Goal: Task Accomplishment & Management: Use online tool/utility

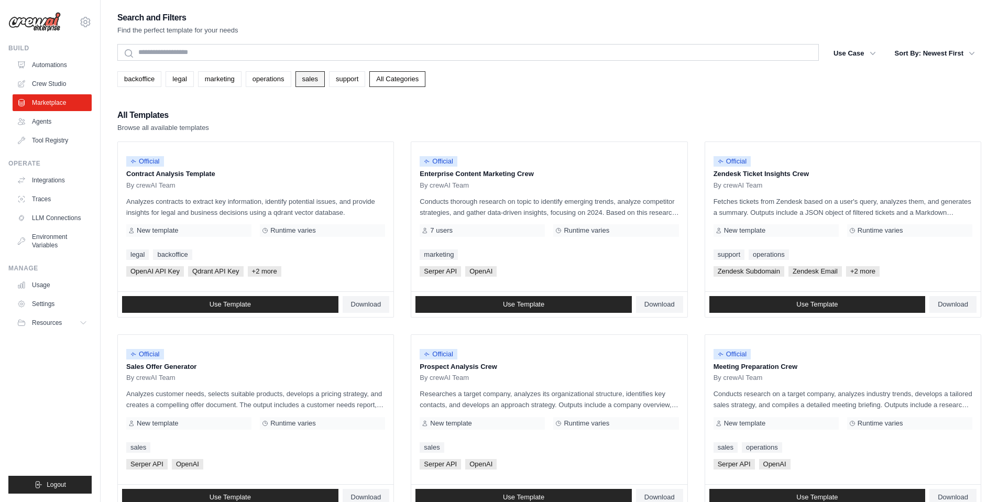
click at [314, 80] on link "sales" at bounding box center [309, 79] width 29 height 16
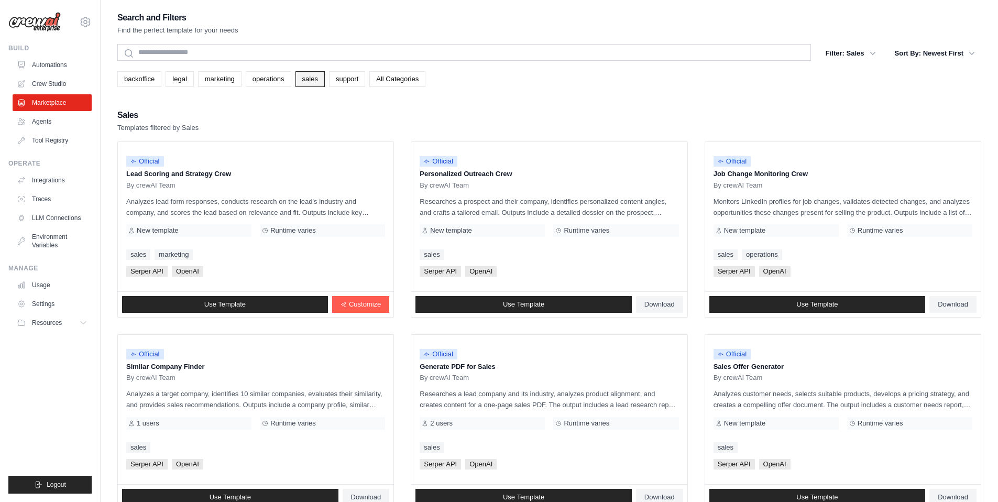
click at [318, 80] on link "sales" at bounding box center [309, 79] width 29 height 16
drag, startPoint x: 765, startPoint y: 202, endPoint x: 846, endPoint y: 207, distance: 80.9
click at [846, 207] on p "Monitors LinkedIn profiles for job changes, validates detected changes, and ana…" at bounding box center [843, 207] width 259 height 22
click at [846, 205] on p "Monitors LinkedIn profiles for job changes, validates detected changes, and ana…" at bounding box center [843, 207] width 259 height 22
drag, startPoint x: 848, startPoint y: 202, endPoint x: 894, endPoint y: 201, distance: 46.1
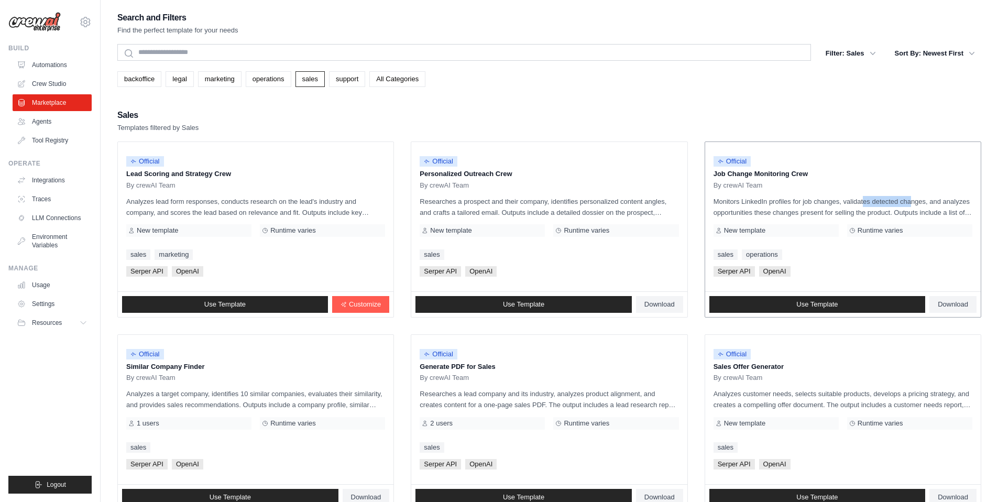
click at [894, 201] on p "Monitors LinkedIn profiles for job changes, validates detected changes, and ana…" at bounding box center [843, 207] width 259 height 22
drag, startPoint x: 786, startPoint y: 211, endPoint x: 857, endPoint y: 212, distance: 70.7
click at [857, 212] on p "Monitors LinkedIn profiles for job changes, validates detected changes, and ana…" at bounding box center [843, 207] width 259 height 22
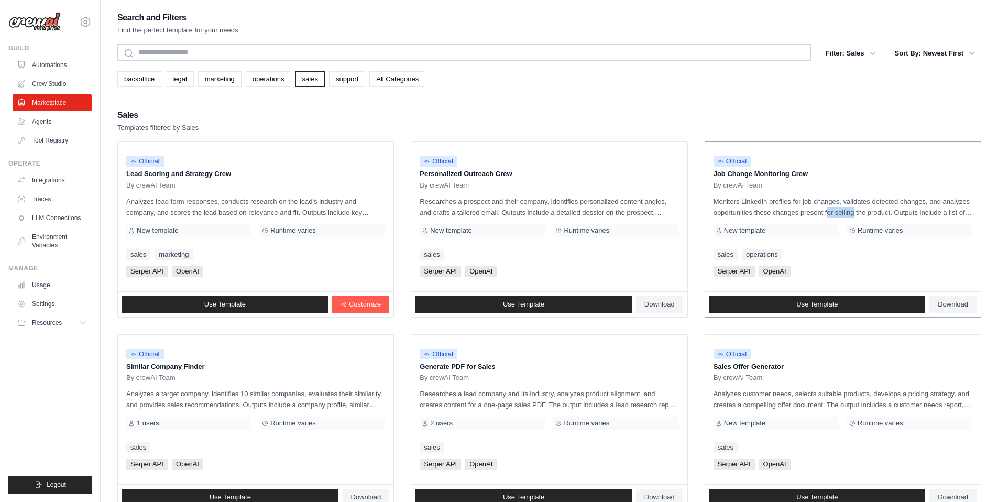
drag, startPoint x: 838, startPoint y: 210, endPoint x: 868, endPoint y: 214, distance: 30.1
click at [868, 214] on p "Monitors LinkedIn profiles for job changes, validates detected changes, and ana…" at bounding box center [843, 207] width 259 height 22
drag, startPoint x: 755, startPoint y: 202, endPoint x: 786, endPoint y: 199, distance: 31.1
click at [786, 199] on p "Monitors LinkedIn profiles for job changes, validates detected changes, and ana…" at bounding box center [843, 207] width 259 height 22
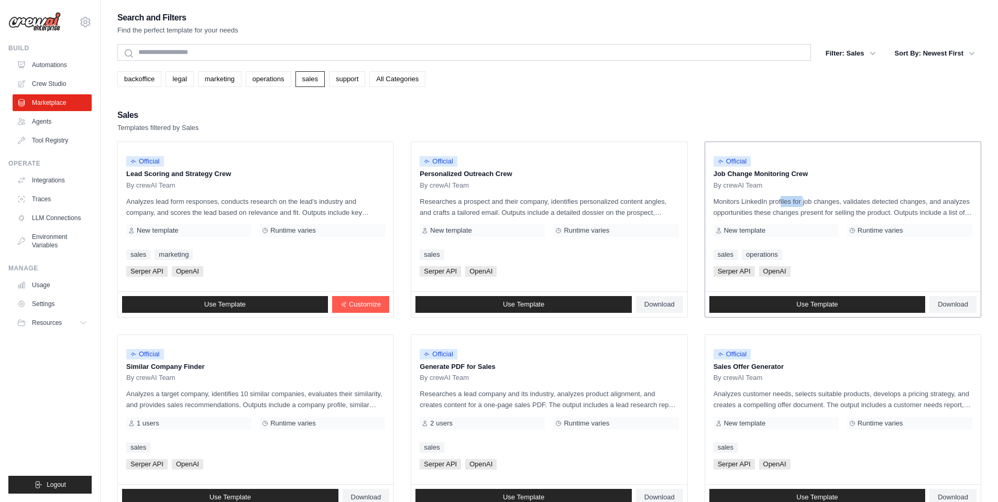
click at [786, 199] on p "Monitors LinkedIn profiles for job changes, validates detected changes, and ana…" at bounding box center [843, 207] width 259 height 22
click at [802, 199] on p "Monitors LinkedIn profiles for job changes, validates detected changes, and ana…" at bounding box center [843, 207] width 259 height 22
click at [814, 199] on p "Monitors LinkedIn profiles for job changes, validates detected changes, and ana…" at bounding box center [843, 207] width 259 height 22
click at [817, 303] on span "Use Template" at bounding box center [816, 304] width 41 height 8
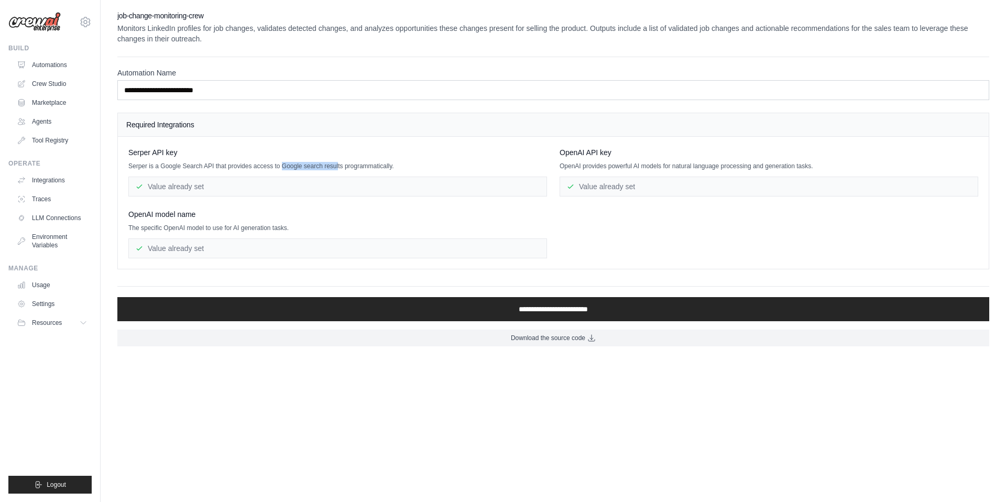
drag, startPoint x: 292, startPoint y: 166, endPoint x: 351, endPoint y: 165, distance: 58.7
click at [351, 165] on p "Serper is a Google Search API that provides access to Google search results pro…" at bounding box center [337, 166] width 419 height 8
drag, startPoint x: 644, startPoint y: 166, endPoint x: 720, endPoint y: 165, distance: 76.0
click at [720, 165] on p "OpenAI provides powerful AI models for natural language processing and generati…" at bounding box center [769, 166] width 419 height 8
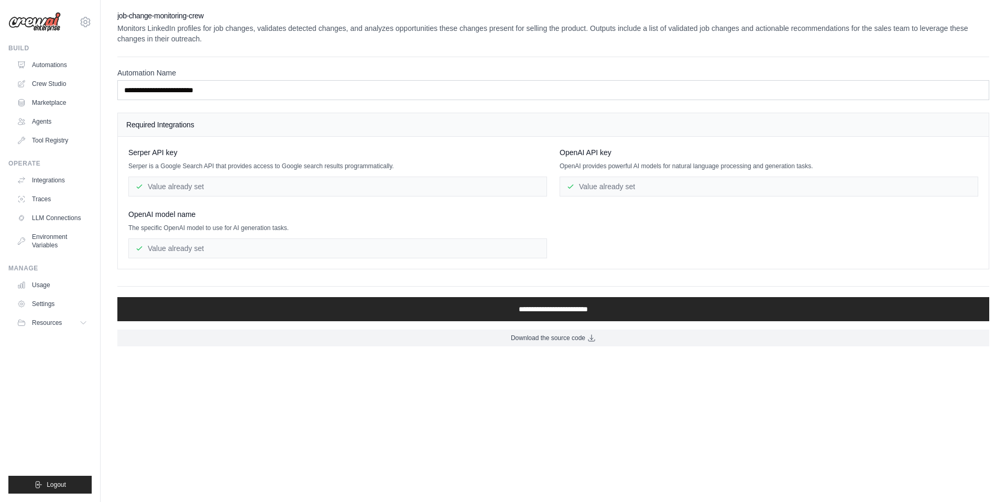
click at [720, 165] on p "OpenAI provides powerful AI models for natural language processing and generati…" at bounding box center [769, 166] width 419 height 8
drag, startPoint x: 167, startPoint y: 226, endPoint x: 206, endPoint y: 225, distance: 39.3
click at [206, 225] on p "The specific OpenAI model to use for AI generation tasks." at bounding box center [337, 228] width 419 height 8
drag, startPoint x: 200, startPoint y: 228, endPoint x: 229, endPoint y: 227, distance: 29.3
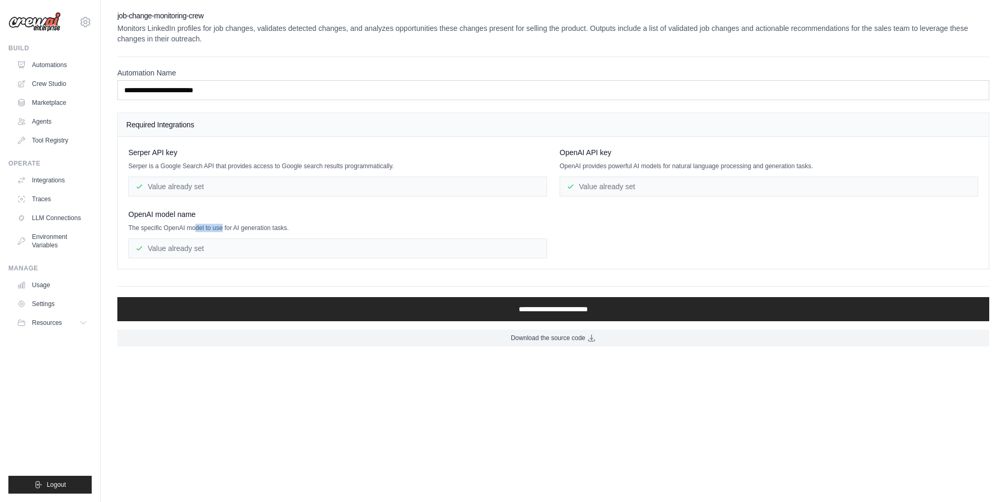
click at [229, 227] on p "The specific OpenAI model to use for AI generation tasks." at bounding box center [337, 228] width 419 height 8
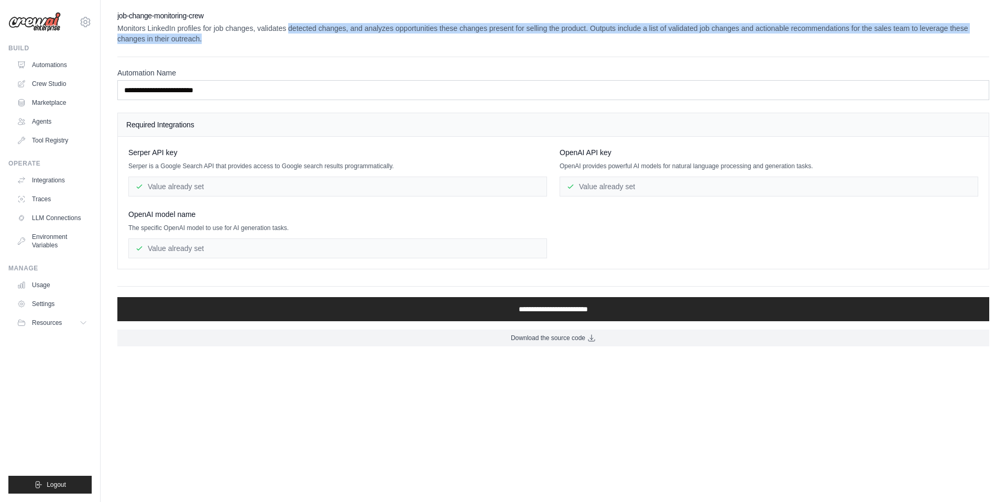
drag, startPoint x: 321, startPoint y: 29, endPoint x: 291, endPoint y: 36, distance: 31.1
click at [291, 36] on p "Monitors LinkedIn profiles for job changes, validates detected changes, and ana…" at bounding box center [553, 33] width 872 height 21
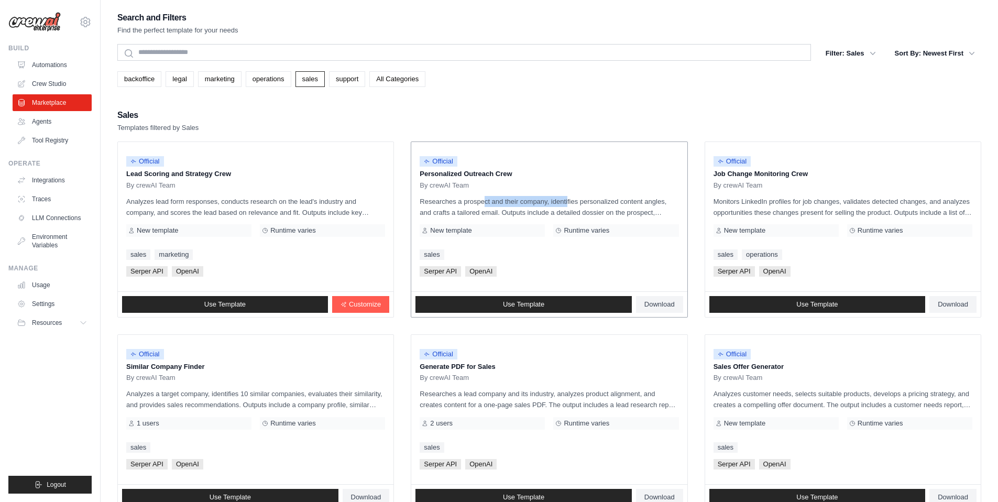
drag, startPoint x: 457, startPoint y: 200, endPoint x: 553, endPoint y: 200, distance: 95.4
click at [553, 200] on p "Researches a prospect and their company, identifies personalized content angles…" at bounding box center [549, 207] width 259 height 22
drag, startPoint x: 544, startPoint y: 200, endPoint x: 533, endPoint y: 216, distance: 19.2
click at [533, 216] on p "Researches a prospect and their company, identifies personalized content angles…" at bounding box center [549, 207] width 259 height 22
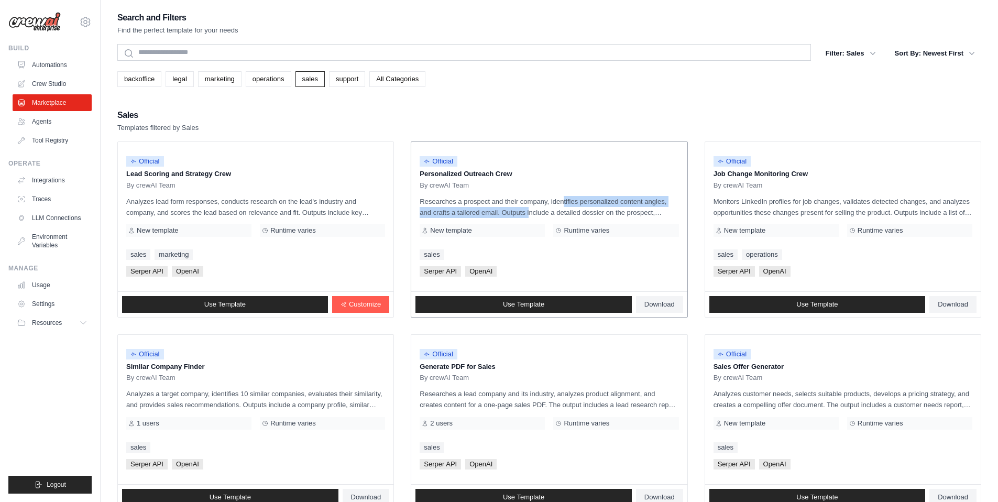
click at [533, 216] on p "Researches a prospect and their company, identifies personalized content angles…" at bounding box center [549, 207] width 259 height 22
drag, startPoint x: 520, startPoint y: 212, endPoint x: 567, endPoint y: 212, distance: 46.6
click at [567, 212] on p "Researches a prospect and their company, identifies personalized content angles…" at bounding box center [549, 207] width 259 height 22
drag, startPoint x: 531, startPoint y: 201, endPoint x: 581, endPoint y: 209, distance: 50.0
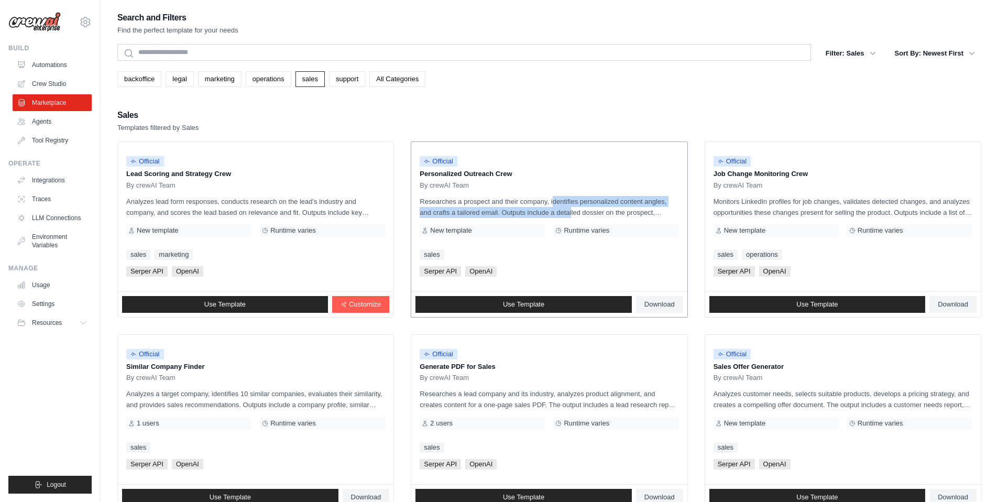
click at [581, 209] on p "Researches a prospect and their company, identifies personalized content angles…" at bounding box center [549, 207] width 259 height 22
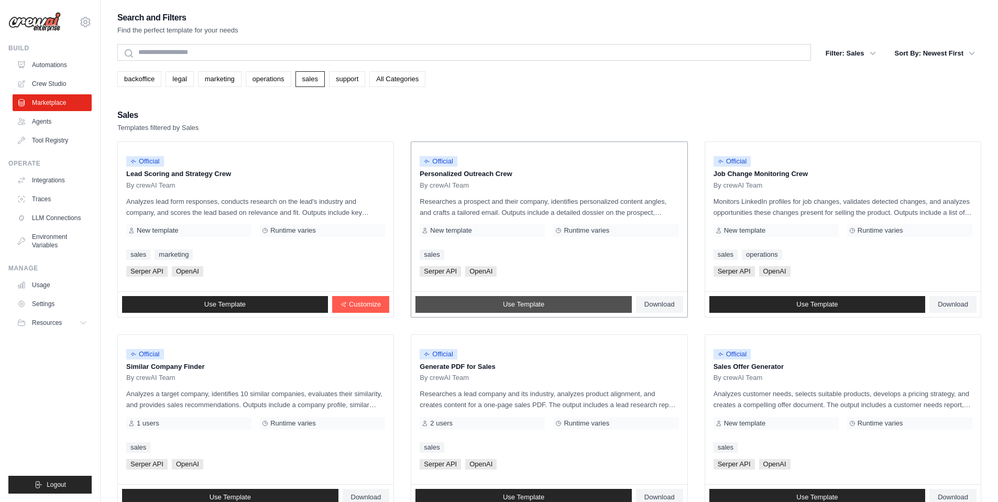
click at [539, 304] on span "Use Template" at bounding box center [523, 304] width 41 height 8
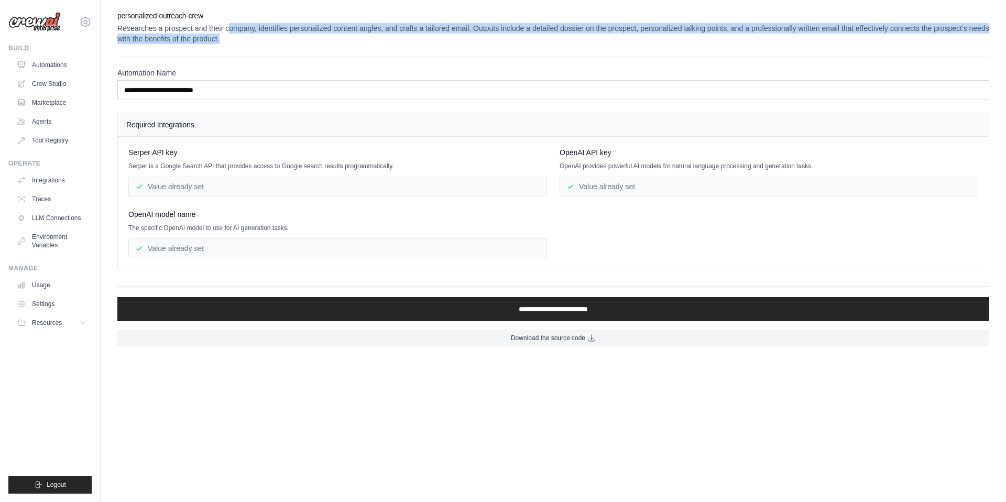
drag, startPoint x: 253, startPoint y: 29, endPoint x: 309, endPoint y: 39, distance: 57.0
click at [309, 39] on p "Researches a prospect and their company, identifies personalized content angles…" at bounding box center [553, 33] width 872 height 21
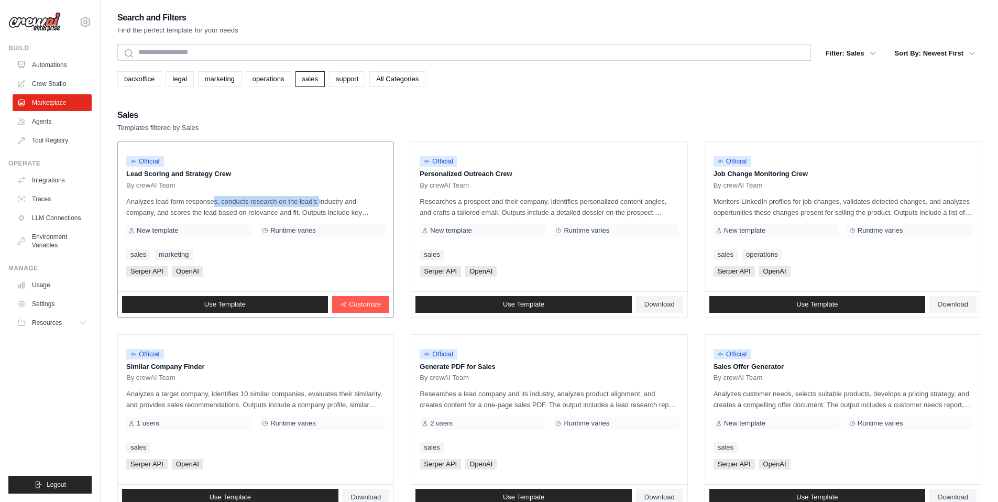
drag, startPoint x: 203, startPoint y: 201, endPoint x: 306, endPoint y: 202, distance: 103.7
click at [306, 202] on p "Analyzes lead form responses, conducts research on the lead's industry and comp…" at bounding box center [255, 207] width 259 height 22
drag, startPoint x: 305, startPoint y: 201, endPoint x: 230, endPoint y: 207, distance: 75.2
click at [230, 207] on p "Analyzes lead form responses, conducts research on the lead's industry and comp…" at bounding box center [255, 207] width 259 height 22
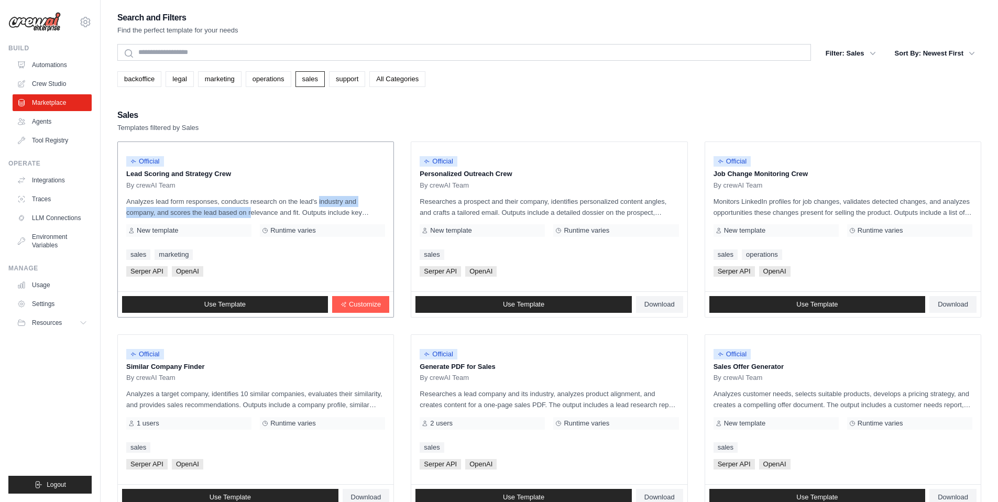
click at [230, 207] on p "Analyzes lead form responses, conducts research on the lead's industry and comp…" at bounding box center [255, 207] width 259 height 22
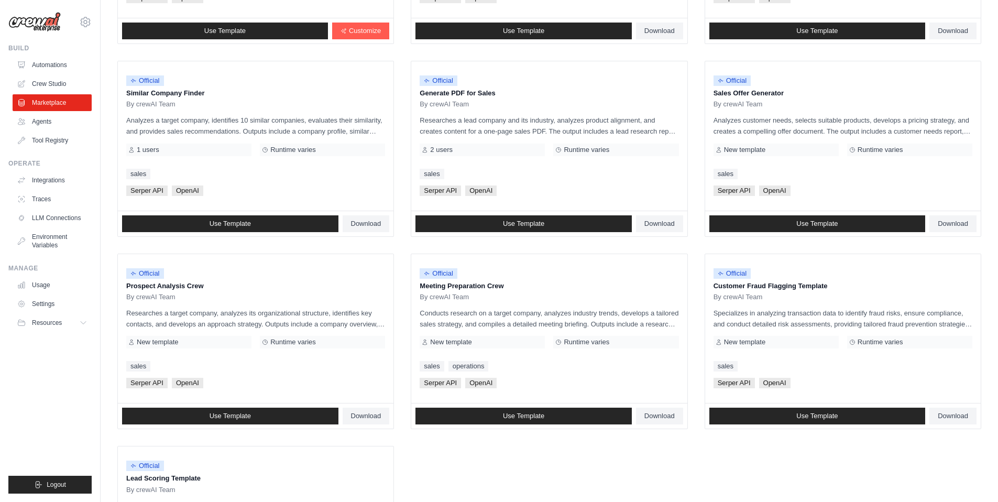
scroll to position [279, 0]
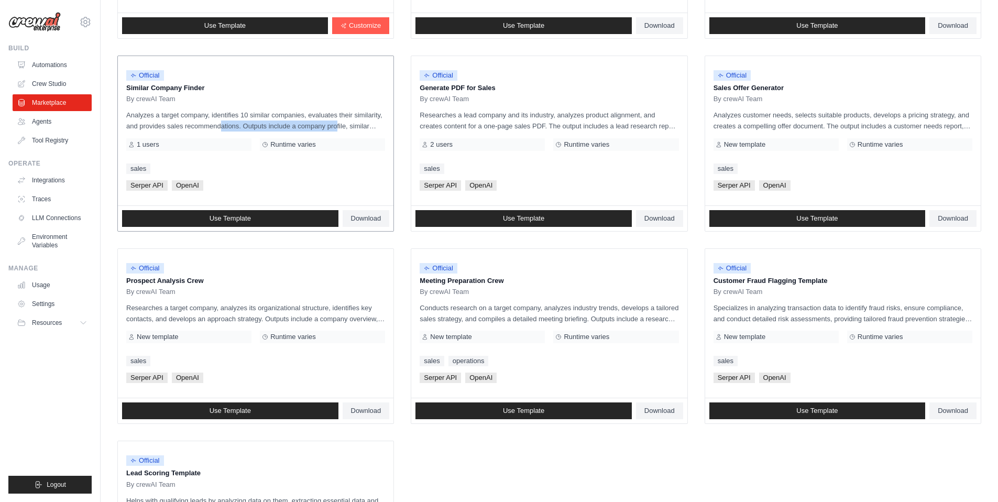
drag, startPoint x: 222, startPoint y: 126, endPoint x: 351, endPoint y: 122, distance: 129.5
click at [351, 122] on p "Analyzes a target company, identifies 10 similar companies, evaluates their sim…" at bounding box center [255, 120] width 259 height 22
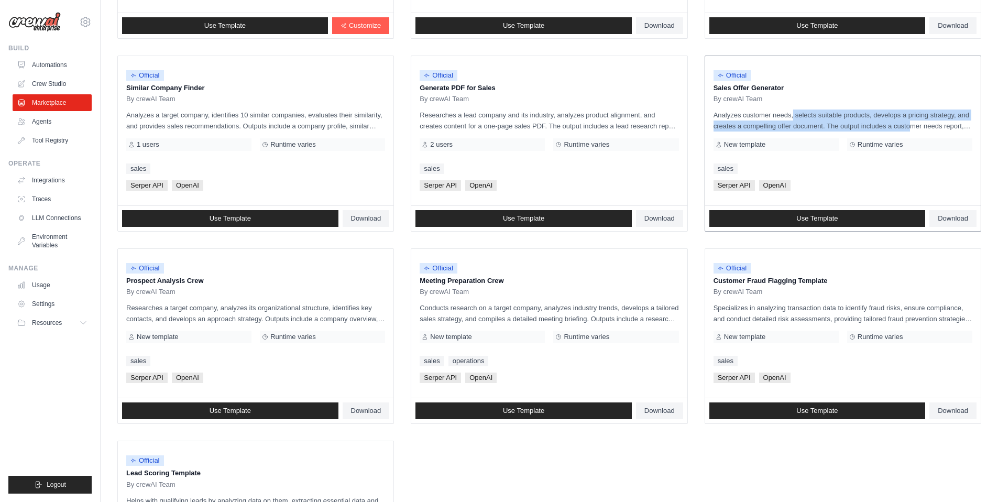
drag, startPoint x: 766, startPoint y: 115, endPoint x: 939, endPoint y: 121, distance: 173.0
click at [939, 121] on p "Analyzes customer needs, selects suitable products, develops a pricing strategy…" at bounding box center [843, 120] width 259 height 22
drag, startPoint x: 199, startPoint y: 308, endPoint x: 234, endPoint y: 304, distance: 35.8
click at [234, 304] on p "Researches a target company, analyzes its organizational structure, identifies …" at bounding box center [255, 313] width 259 height 22
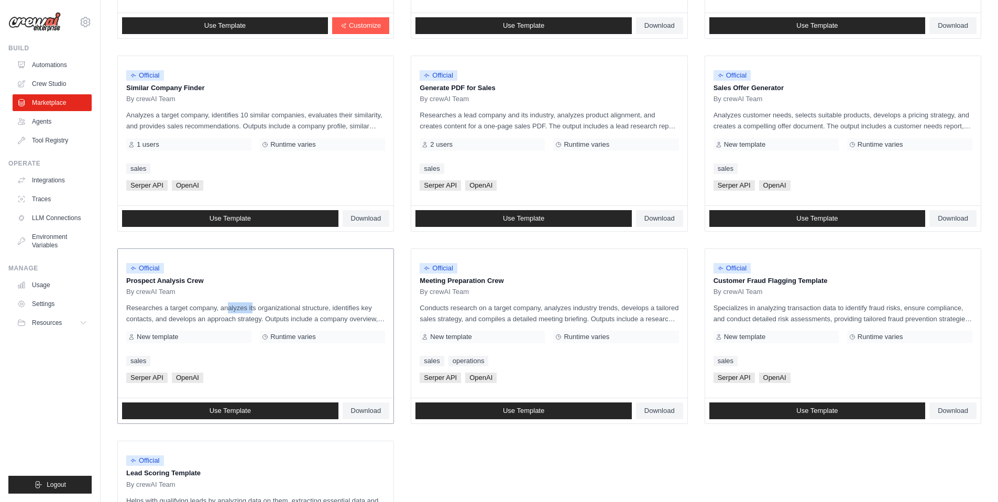
click at [234, 304] on p "Researches a target company, analyzes its organizational structure, identifies …" at bounding box center [255, 313] width 259 height 22
drag, startPoint x: 198, startPoint y: 309, endPoint x: 328, endPoint y: 312, distance: 131.0
click at [328, 312] on p "Researches a target company, analyzes its organizational structure, identifies …" at bounding box center [255, 313] width 259 height 22
click at [169, 414] on link "Use Template" at bounding box center [230, 410] width 216 height 17
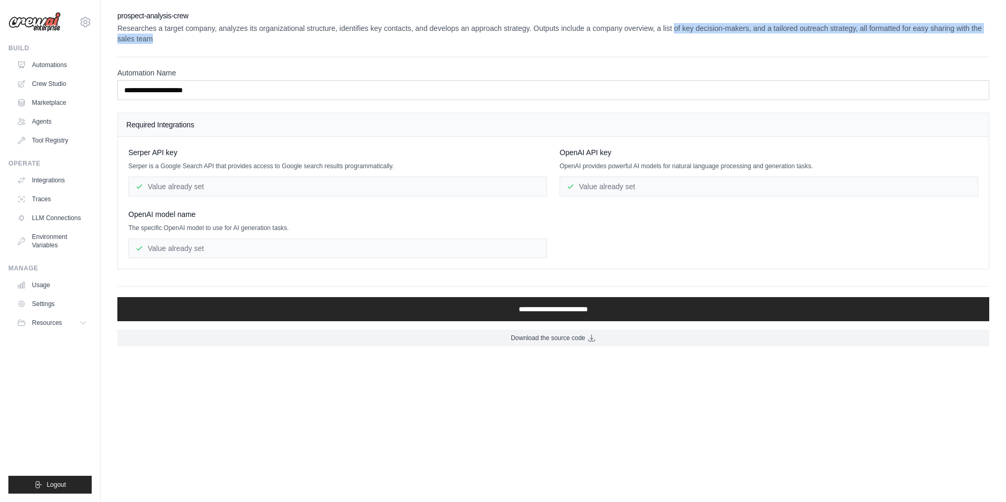
drag, startPoint x: 712, startPoint y: 29, endPoint x: 880, endPoint y: 35, distance: 167.8
click at [880, 35] on p "Researches a target company, analyzes its organizational structure, identifies …" at bounding box center [553, 33] width 872 height 21
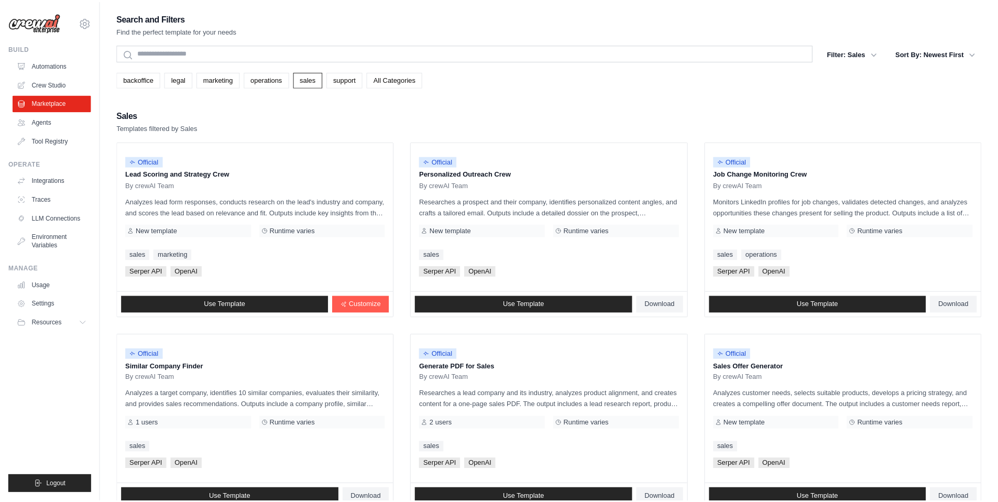
scroll to position [279, 0]
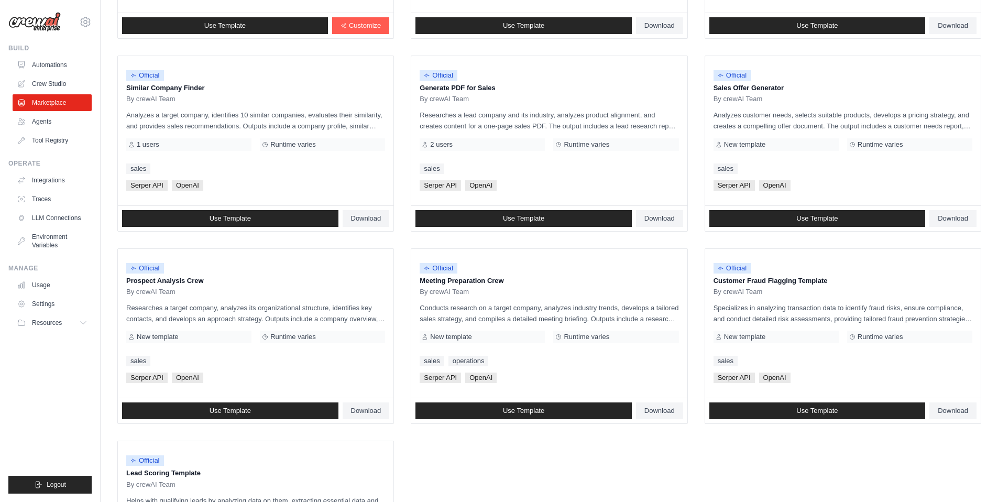
click at [570, 463] on ul "Official Lead Scoring and Strategy Crew By crewAI Team Analyzes lead form respo…" at bounding box center [549, 240] width 864 height 754
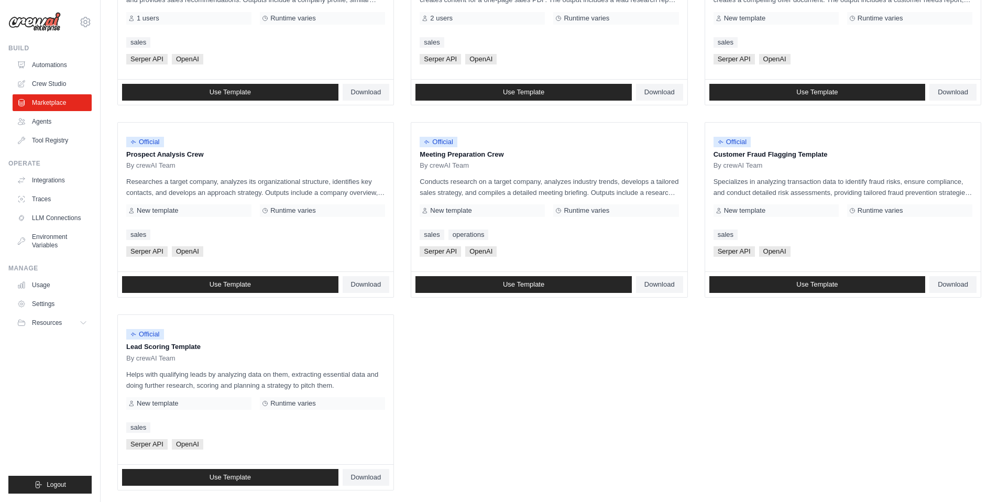
scroll to position [410, 0]
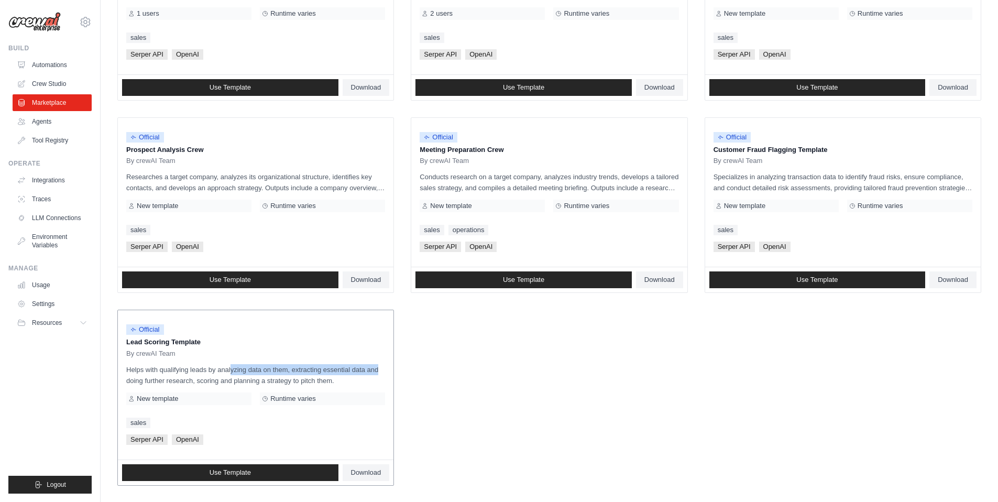
drag, startPoint x: 210, startPoint y: 366, endPoint x: 366, endPoint y: 371, distance: 156.2
click at [366, 371] on p "Helps with qualifying leads by analyzing data on them, extracting essential dat…" at bounding box center [255, 375] width 259 height 22
click at [261, 375] on p "Helps with qualifying leads by analyzing data on them, extracting essential dat…" at bounding box center [255, 375] width 259 height 22
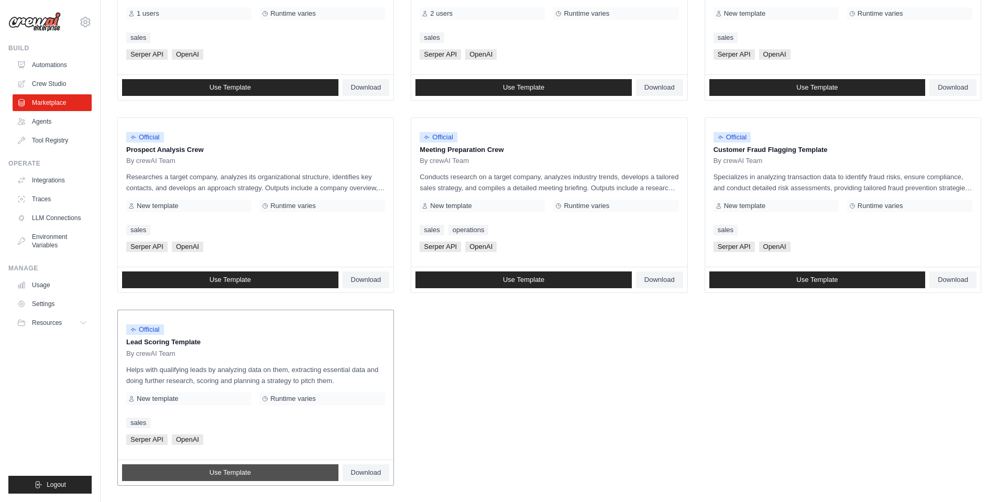
click at [173, 469] on link "Use Template" at bounding box center [230, 472] width 216 height 17
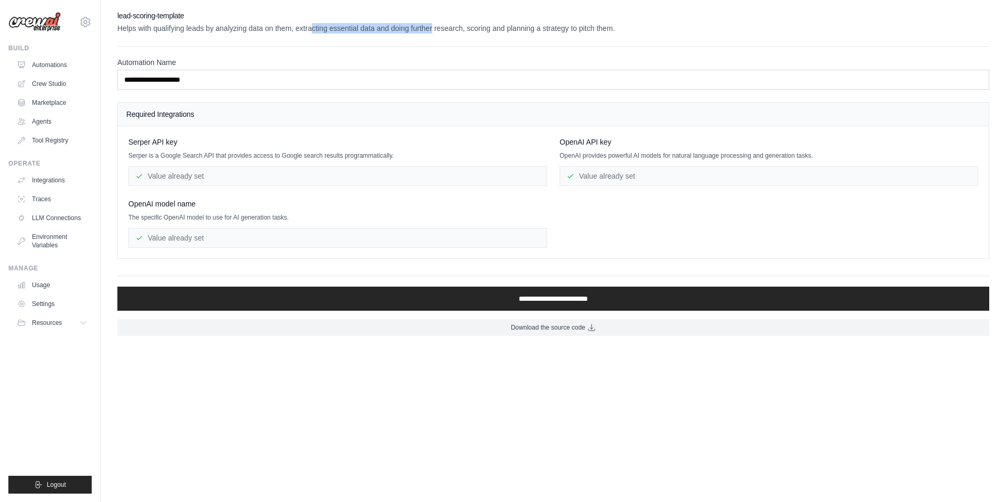
drag, startPoint x: 327, startPoint y: 28, endPoint x: 455, endPoint y: 26, distance: 127.9
click at [455, 26] on p "Helps with qualifying leads by analyzing data on them, extracting essential dat…" at bounding box center [553, 28] width 872 height 10
drag, startPoint x: 456, startPoint y: 28, endPoint x: 591, endPoint y: 28, distance: 135.2
click at [591, 28] on p "Helps with qualifying leads by analyzing data on them, extracting essential dat…" at bounding box center [553, 28] width 872 height 10
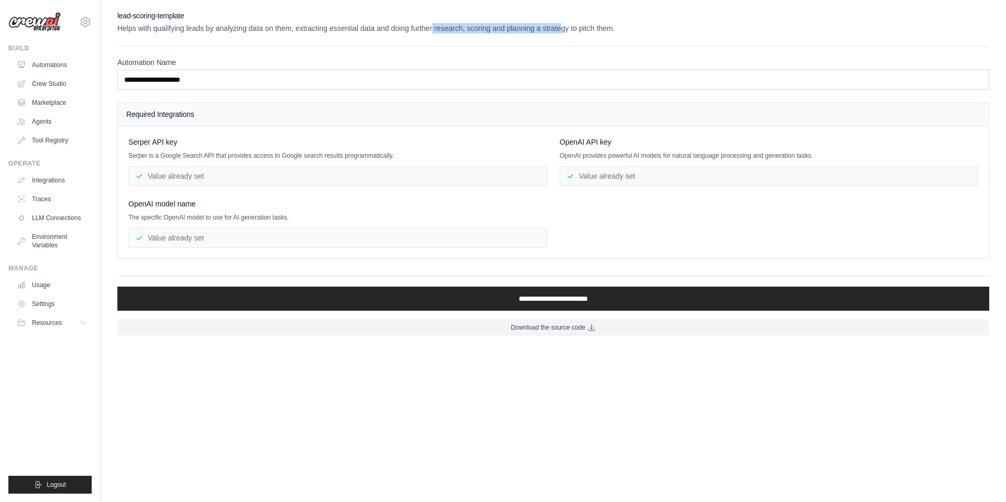
click at [591, 28] on p "Helps with qualifying leads by analyzing data on them, extracting essential dat…" at bounding box center [553, 28] width 872 height 10
drag, startPoint x: 561, startPoint y: 28, endPoint x: 483, endPoint y: 28, distance: 78.1
click at [483, 28] on p "Helps with qualifying leads by analyzing data on them, extracting essential dat…" at bounding box center [553, 28] width 872 height 10
drag, startPoint x: 240, startPoint y: 26, endPoint x: 308, endPoint y: 29, distance: 67.6
click at [308, 29] on p "Helps with qualifying leads by analyzing data on them, extracting essential dat…" at bounding box center [553, 28] width 872 height 10
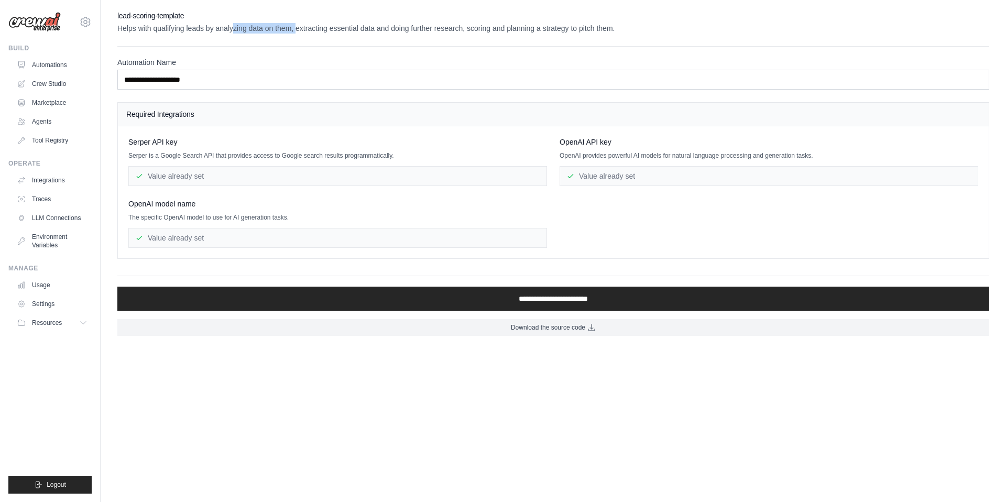
click at [308, 29] on p "Helps with qualifying leads by analyzing data on them, extracting essential dat…" at bounding box center [553, 28] width 872 height 10
drag, startPoint x: 333, startPoint y: 29, endPoint x: 384, endPoint y: 26, distance: 51.5
click at [384, 26] on p "Helps with qualifying leads by analyzing data on them, extracting essential dat…" at bounding box center [553, 28] width 872 height 10
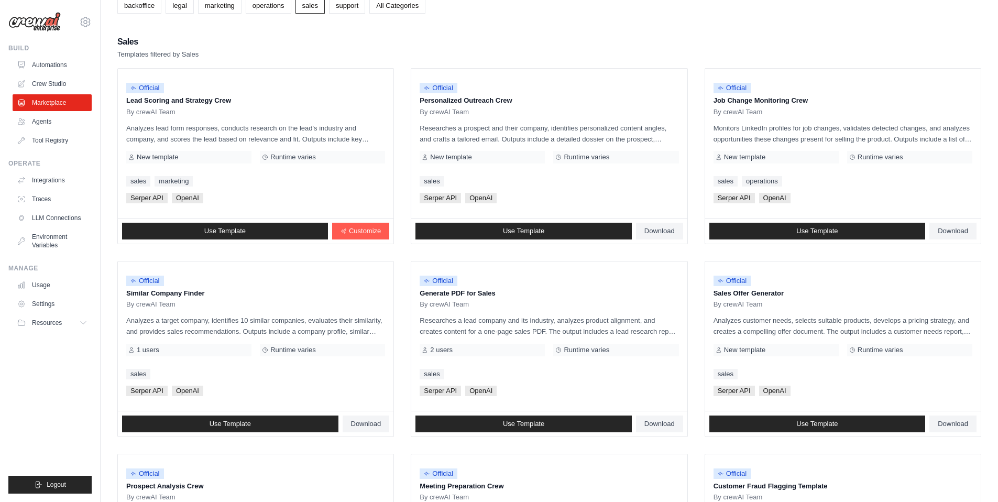
scroll to position [72, 0]
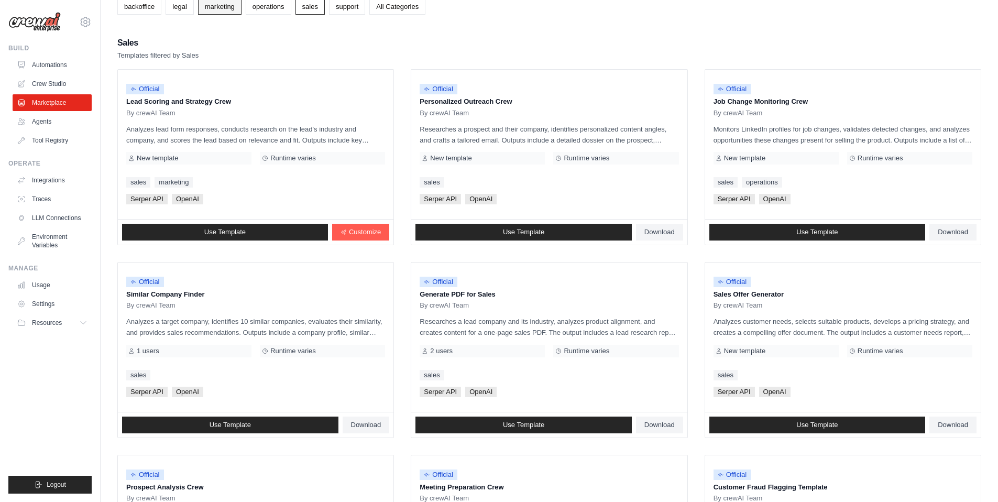
click at [223, 4] on link "marketing" at bounding box center [219, 7] width 43 height 16
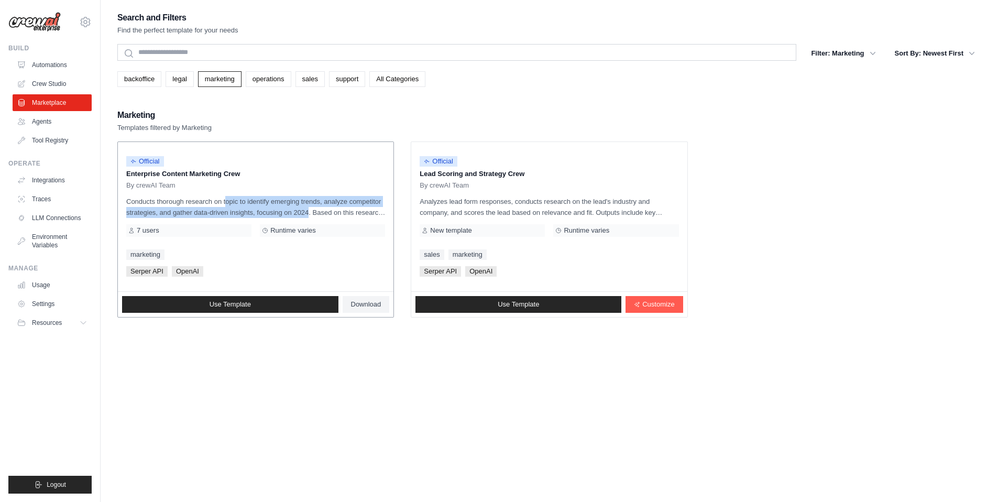
drag, startPoint x: 204, startPoint y: 203, endPoint x: 327, endPoint y: 213, distance: 124.1
click at [327, 213] on p "Conducts thorough research on topic to identify emerging trends, analyze compet…" at bounding box center [255, 207] width 259 height 22
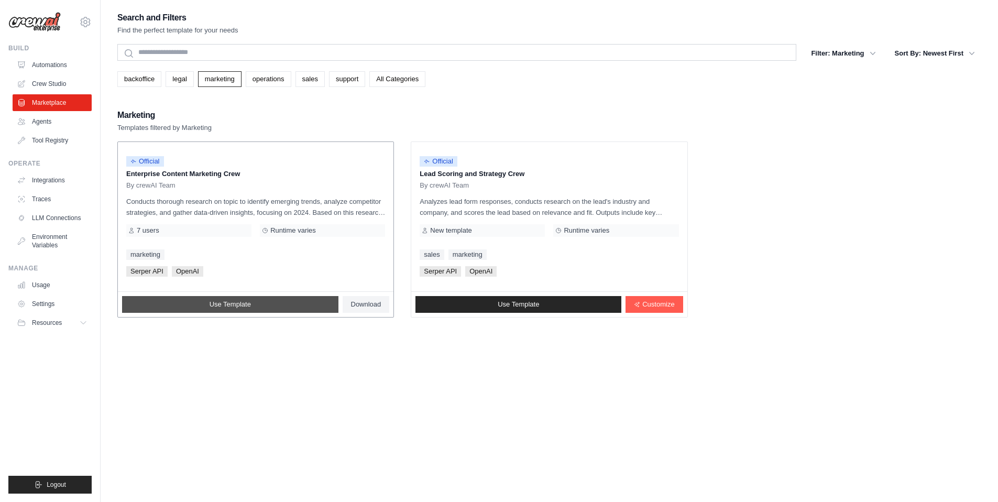
click at [201, 303] on link "Use Template" at bounding box center [230, 304] width 216 height 17
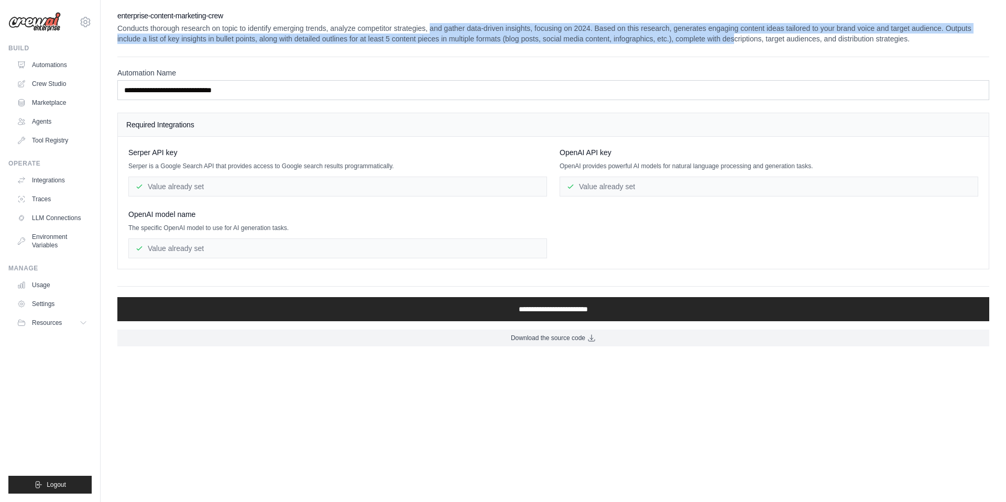
drag, startPoint x: 453, startPoint y: 29, endPoint x: 847, endPoint y: 36, distance: 394.0
click at [847, 36] on p "Conducts thorough research on topic to identify emerging trends, analyze compet…" at bounding box center [553, 33] width 872 height 21
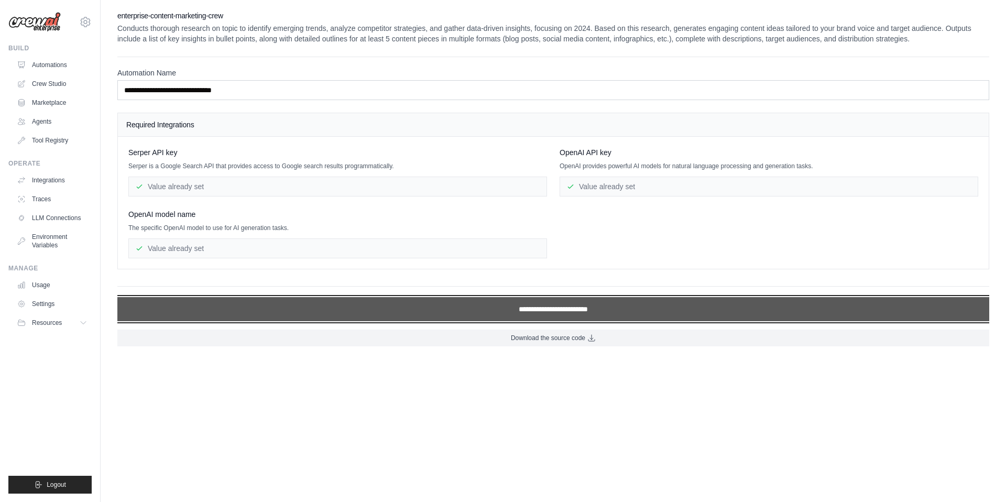
click at [546, 320] on input "**********" at bounding box center [553, 309] width 872 height 24
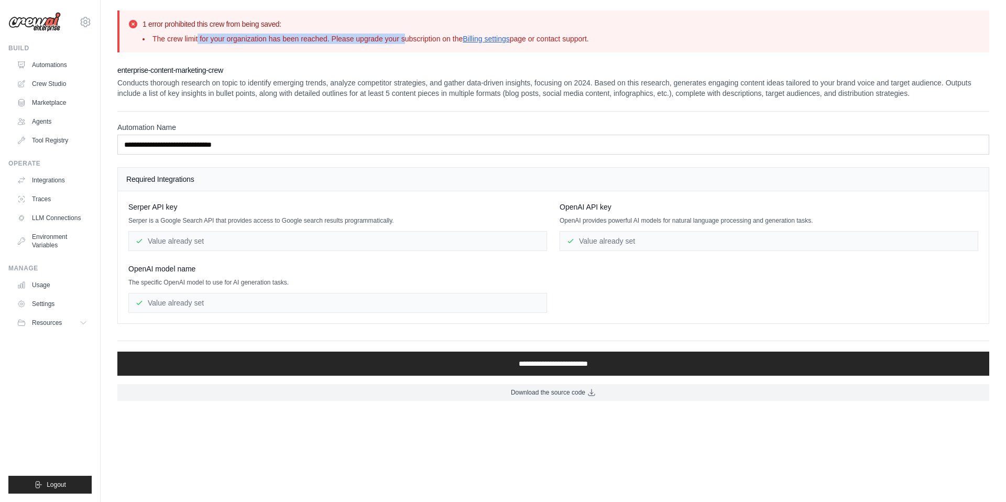
drag, startPoint x: 201, startPoint y: 39, endPoint x: 421, endPoint y: 38, distance: 219.5
click at [421, 38] on li "The crew limit for your organization has been reached. Please upgrade your subs…" at bounding box center [366, 39] width 446 height 10
drag, startPoint x: 380, startPoint y: 38, endPoint x: 278, endPoint y: 37, distance: 102.2
click at [278, 38] on li "The crew limit for your organization has been reached. Please upgrade your subs…" at bounding box center [366, 39] width 446 height 10
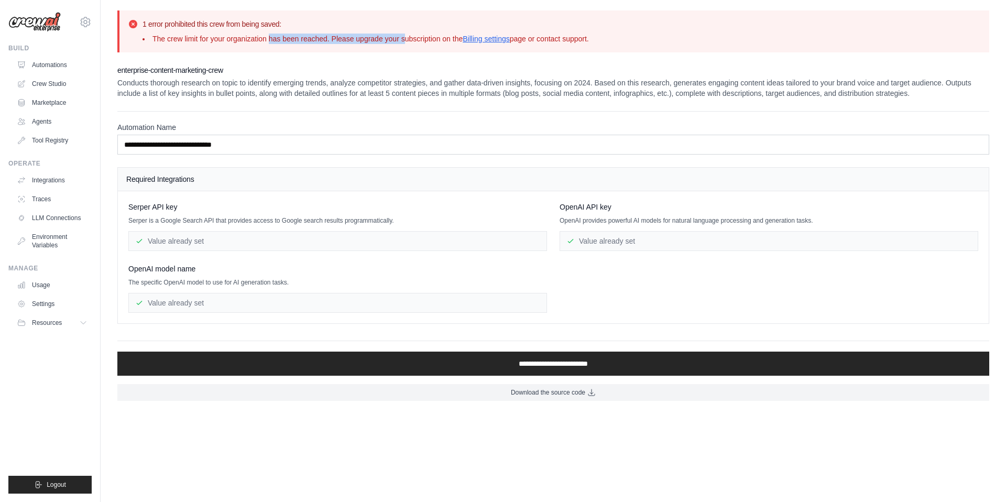
click at [278, 37] on li "The crew limit for your organization has been reached. Please upgrade your subs…" at bounding box center [366, 39] width 446 height 10
drag, startPoint x: 278, startPoint y: 37, endPoint x: 246, endPoint y: 37, distance: 32.5
click at [246, 37] on li "The crew limit for your organization has been reached. Please upgrade your subs…" at bounding box center [366, 39] width 446 height 10
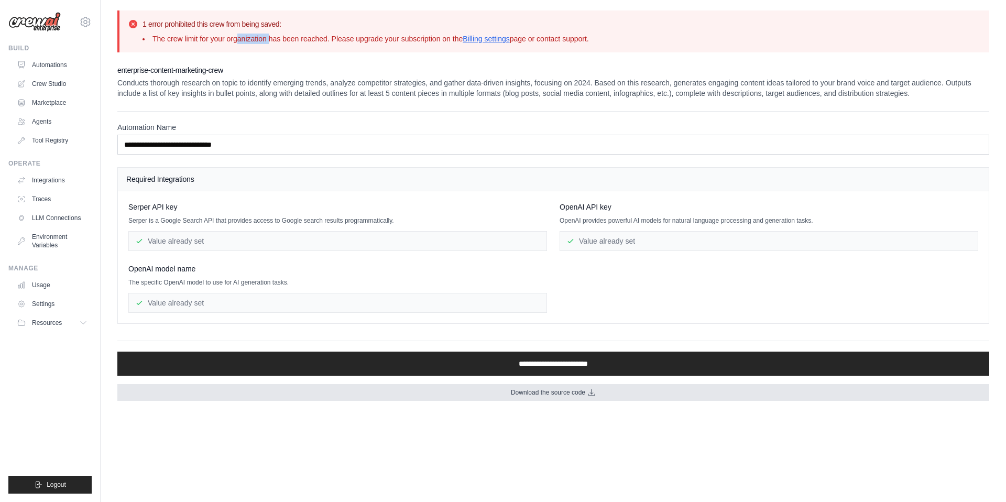
click at [570, 401] on link "Download the source code" at bounding box center [553, 392] width 872 height 17
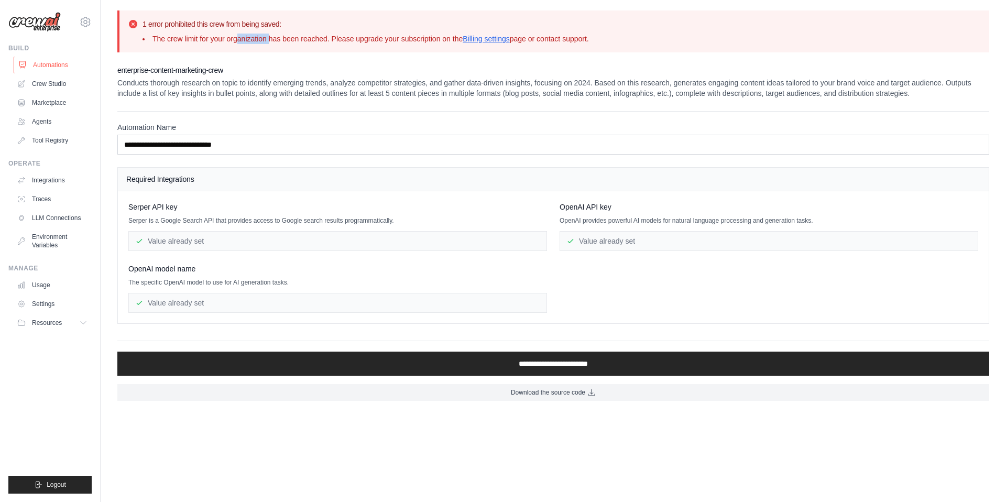
click at [47, 64] on link "Automations" at bounding box center [53, 65] width 79 height 17
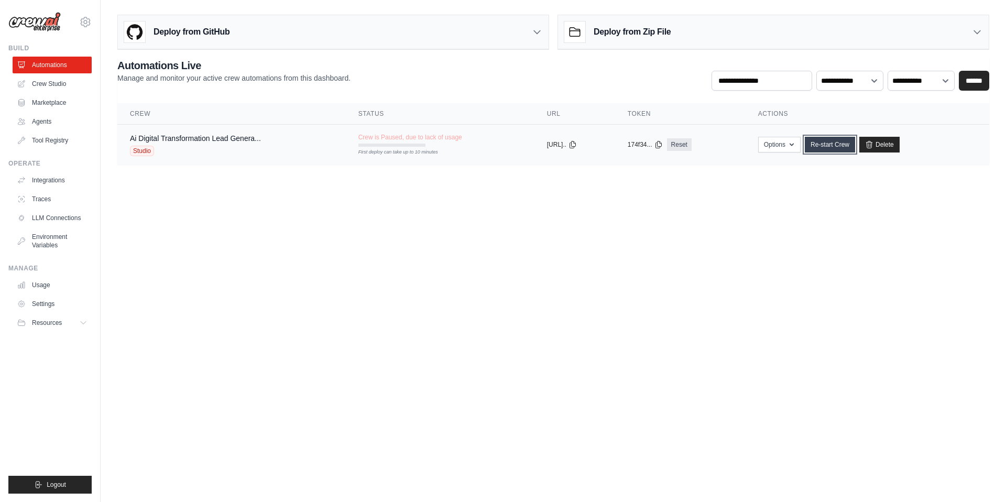
click at [843, 147] on link "Re-start Crew" at bounding box center [830, 145] width 50 height 16
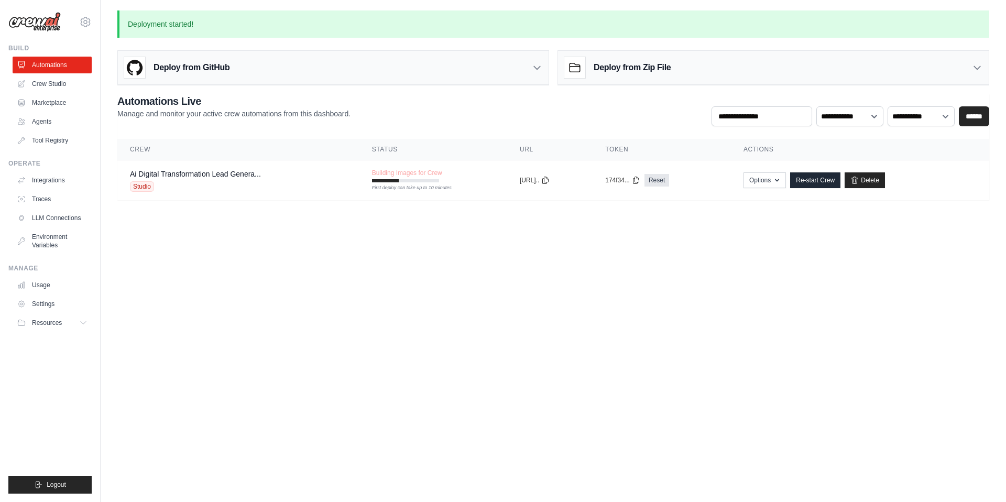
click at [245, 289] on body "marcohernaiz@gmail.com Settings Build Automations Crew Studio" at bounding box center [503, 251] width 1006 height 502
click at [391, 170] on span "Building Images for Crew" at bounding box center [407, 173] width 70 height 8
click at [456, 180] on td "Building Images for Crew First deploy can take up to 10 minutes" at bounding box center [433, 175] width 148 height 30
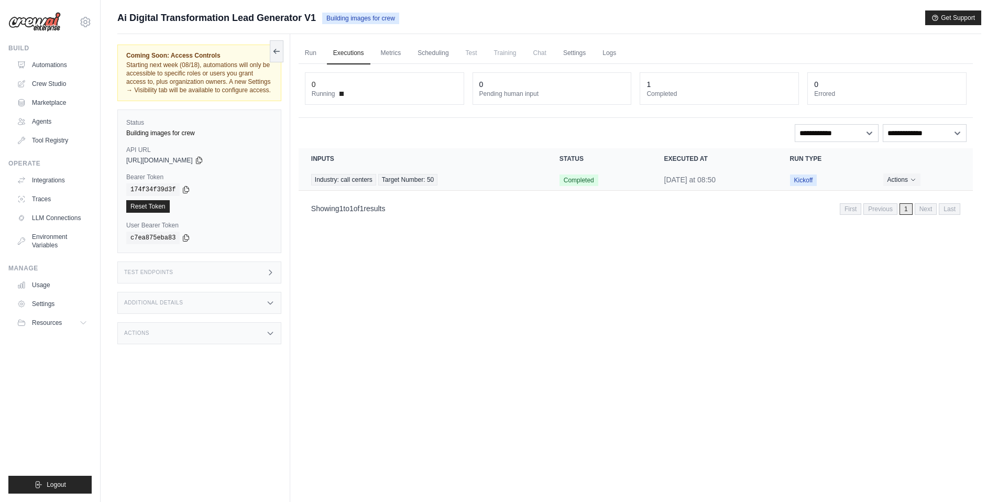
click at [542, 178] on td "Industry: call centers Target Number: 50" at bounding box center [423, 179] width 248 height 21
click at [500, 176] on div "Industry: call centers Target Number: 50" at bounding box center [422, 180] width 223 height 12
click at [432, 233] on div "Run Executions Metrics Scheduling Test Training Chat Settings Logs 0 Running 0 …" at bounding box center [635, 285] width 691 height 502
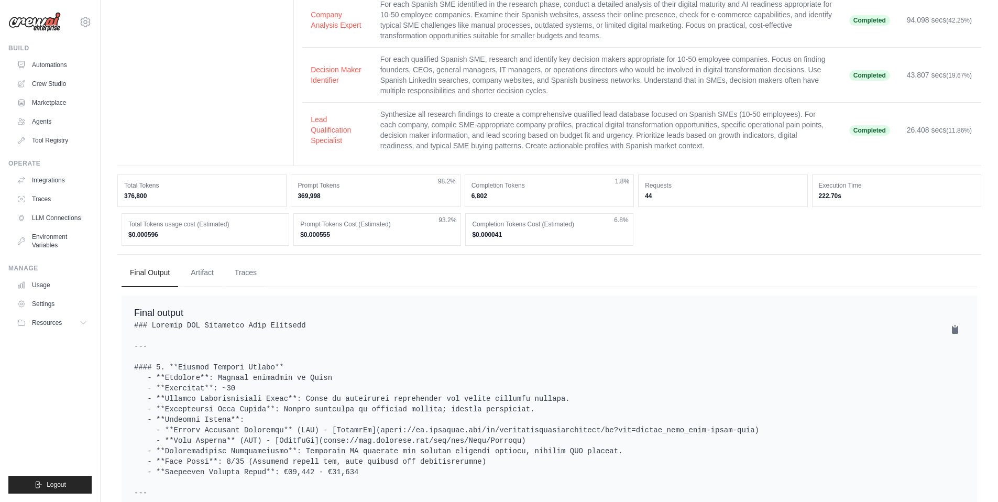
scroll to position [139, 0]
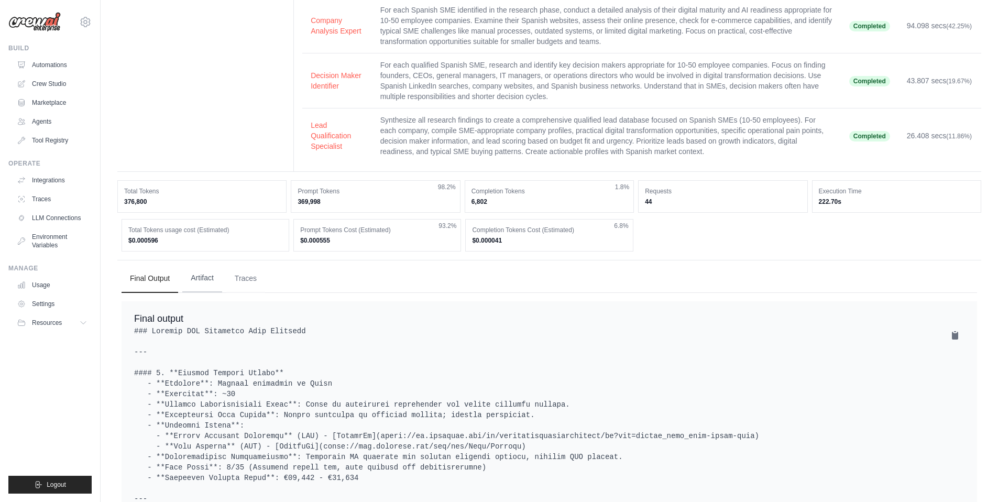
click at [210, 287] on button "Artifact" at bounding box center [202, 278] width 40 height 28
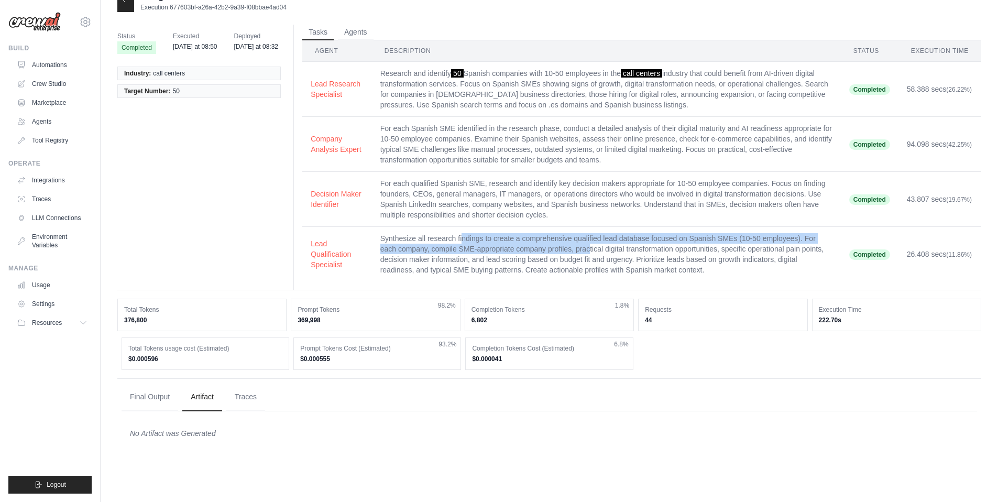
drag, startPoint x: 471, startPoint y: 239, endPoint x: 667, endPoint y: 249, distance: 196.2
click at [667, 249] on td "Synthesize all research findings to create a comprehensive qualified lead datab…" at bounding box center [606, 254] width 469 height 55
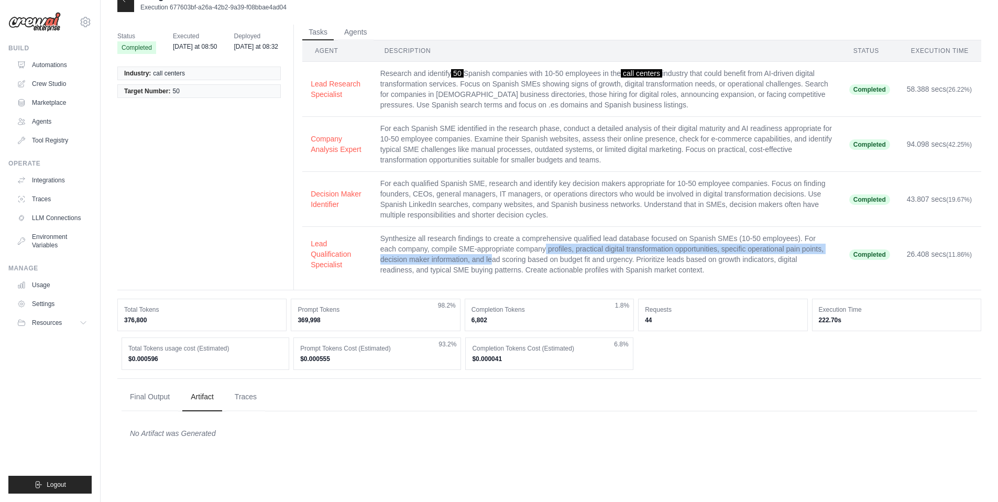
drag, startPoint x: 619, startPoint y: 248, endPoint x: 615, endPoint y: 262, distance: 14.1
click at [615, 262] on td "Synthesize all research findings to create a comprehensive qualified lead datab…" at bounding box center [606, 254] width 469 height 55
click at [615, 261] on td "Synthesize all research findings to create a comprehensive qualified lead datab…" at bounding box center [606, 254] width 469 height 55
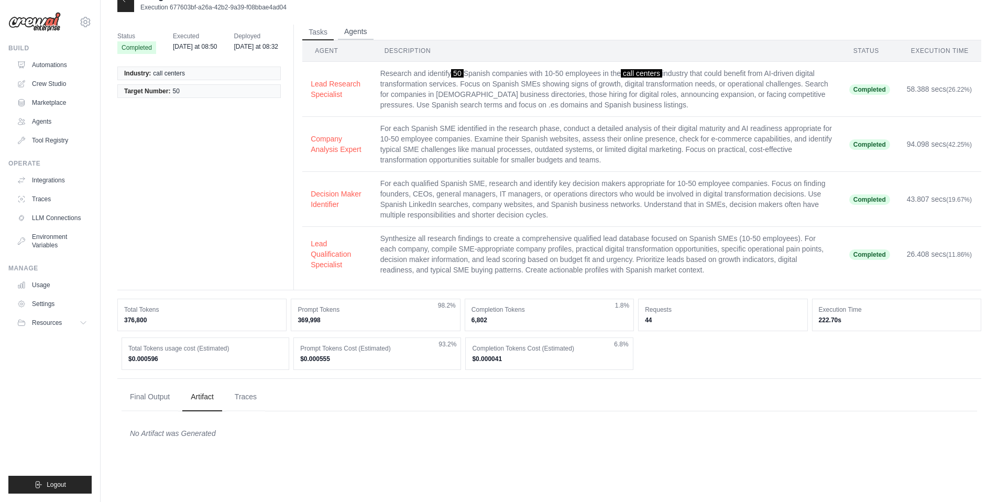
click at [362, 35] on button "Agents" at bounding box center [356, 32] width 36 height 16
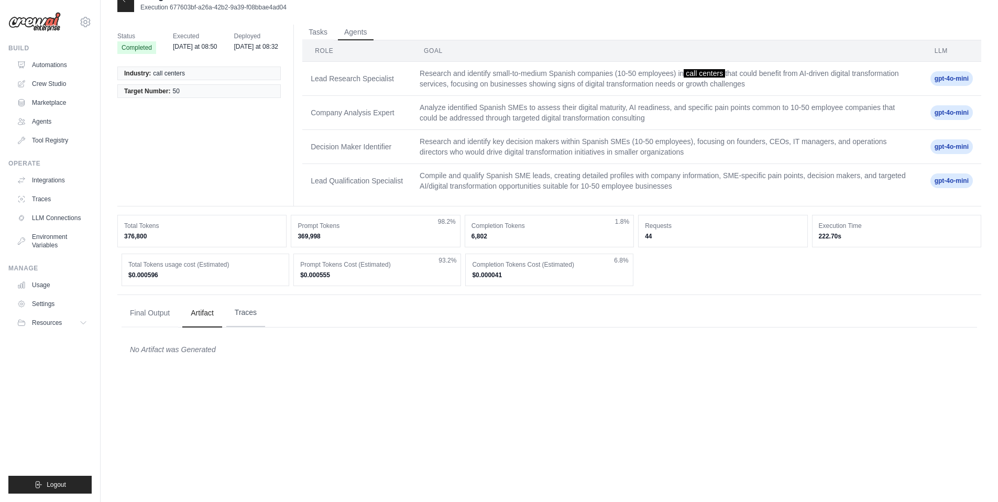
click at [254, 316] on button "Traces" at bounding box center [245, 313] width 39 height 28
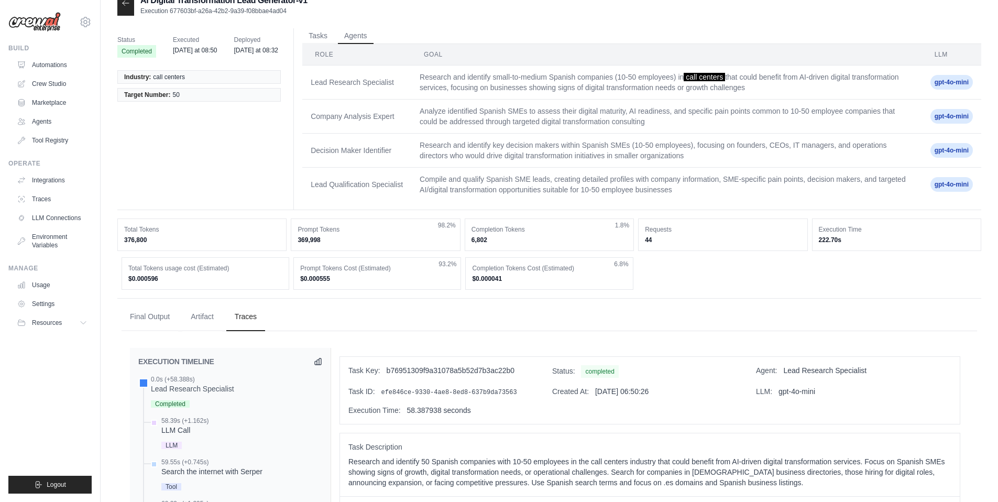
scroll to position [0, 0]
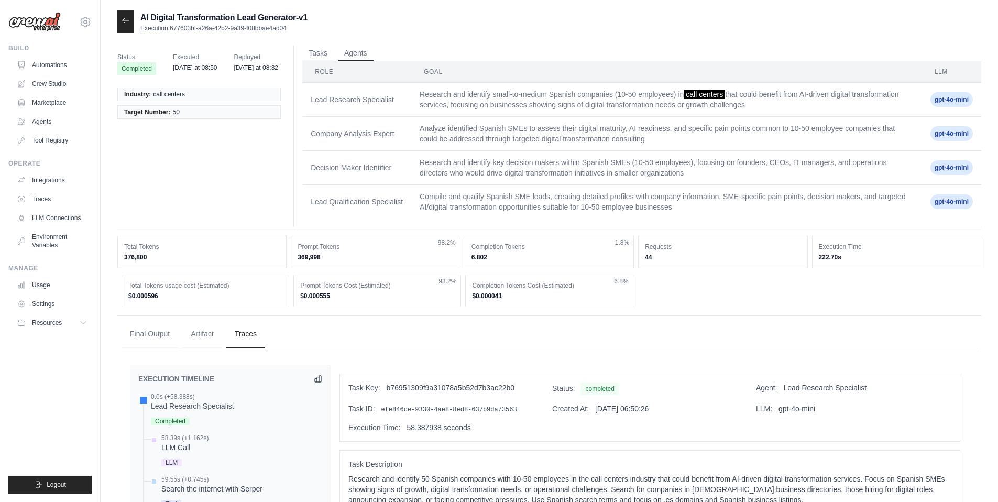
click at [682, 102] on td "Research and identify small-to-medium Spanish companies (10-50 employees) in ca…" at bounding box center [666, 100] width 511 height 34
